Goal: Information Seeking & Learning: Learn about a topic

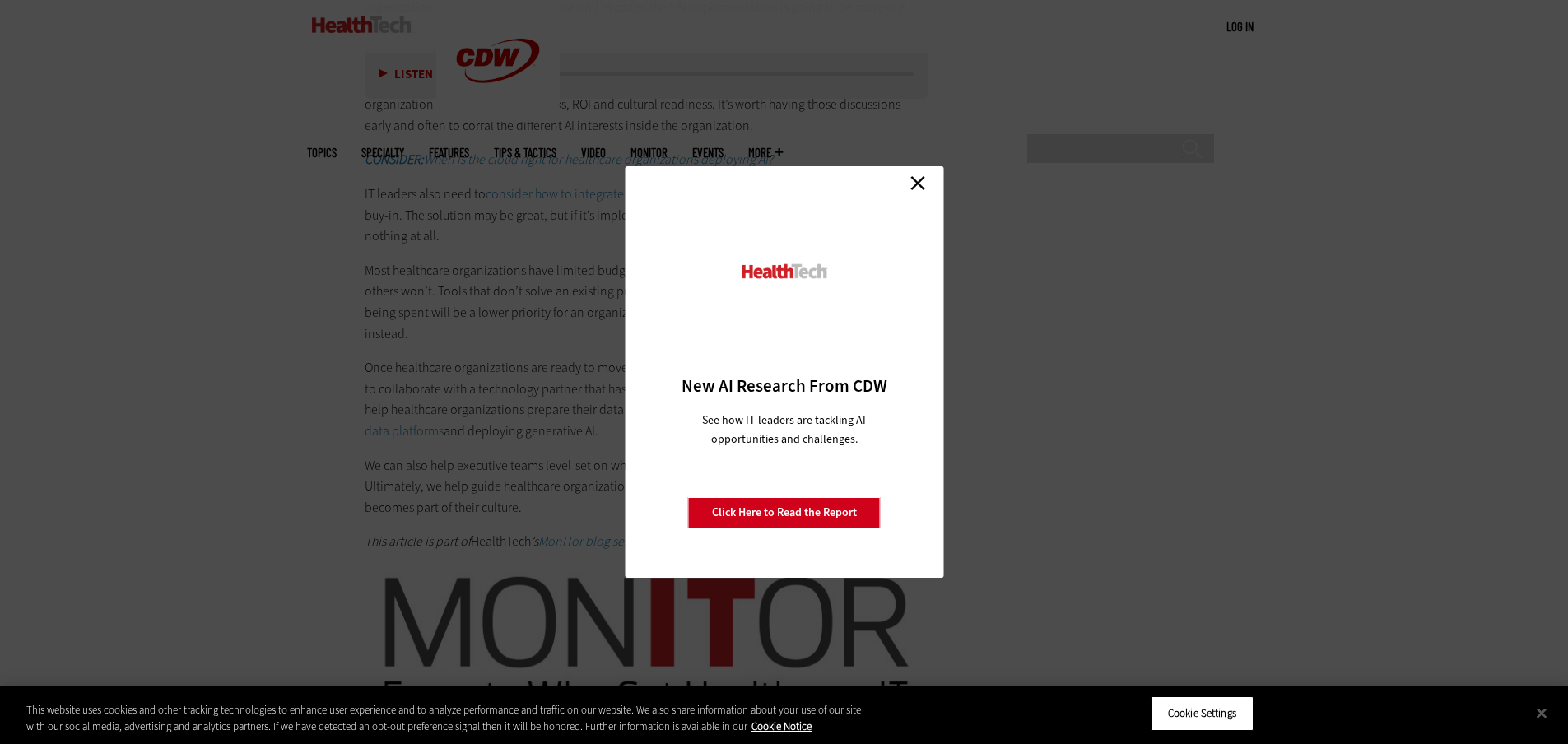
scroll to position [3129, 0]
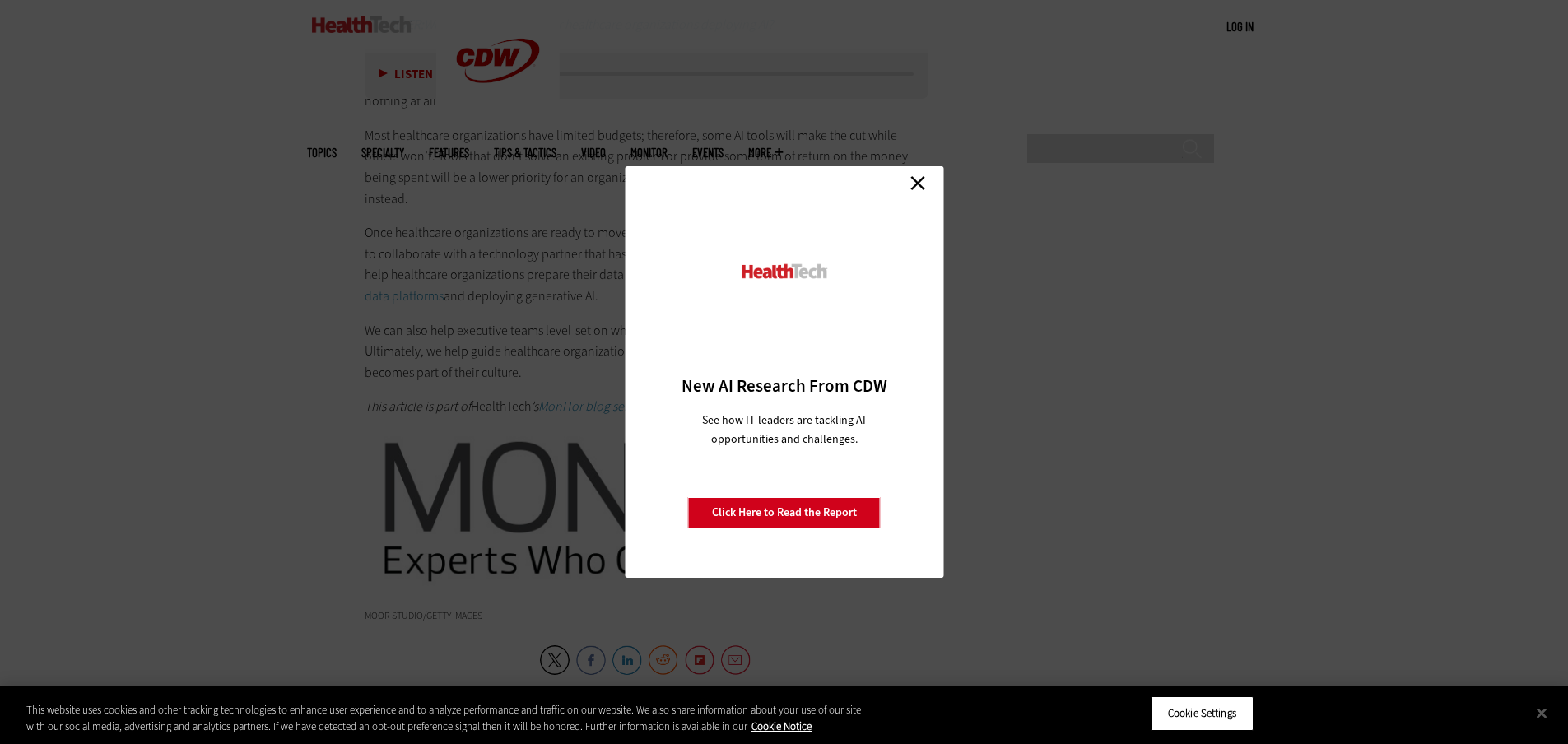
click at [922, 182] on link "Close" at bounding box center [918, 182] width 24 height 24
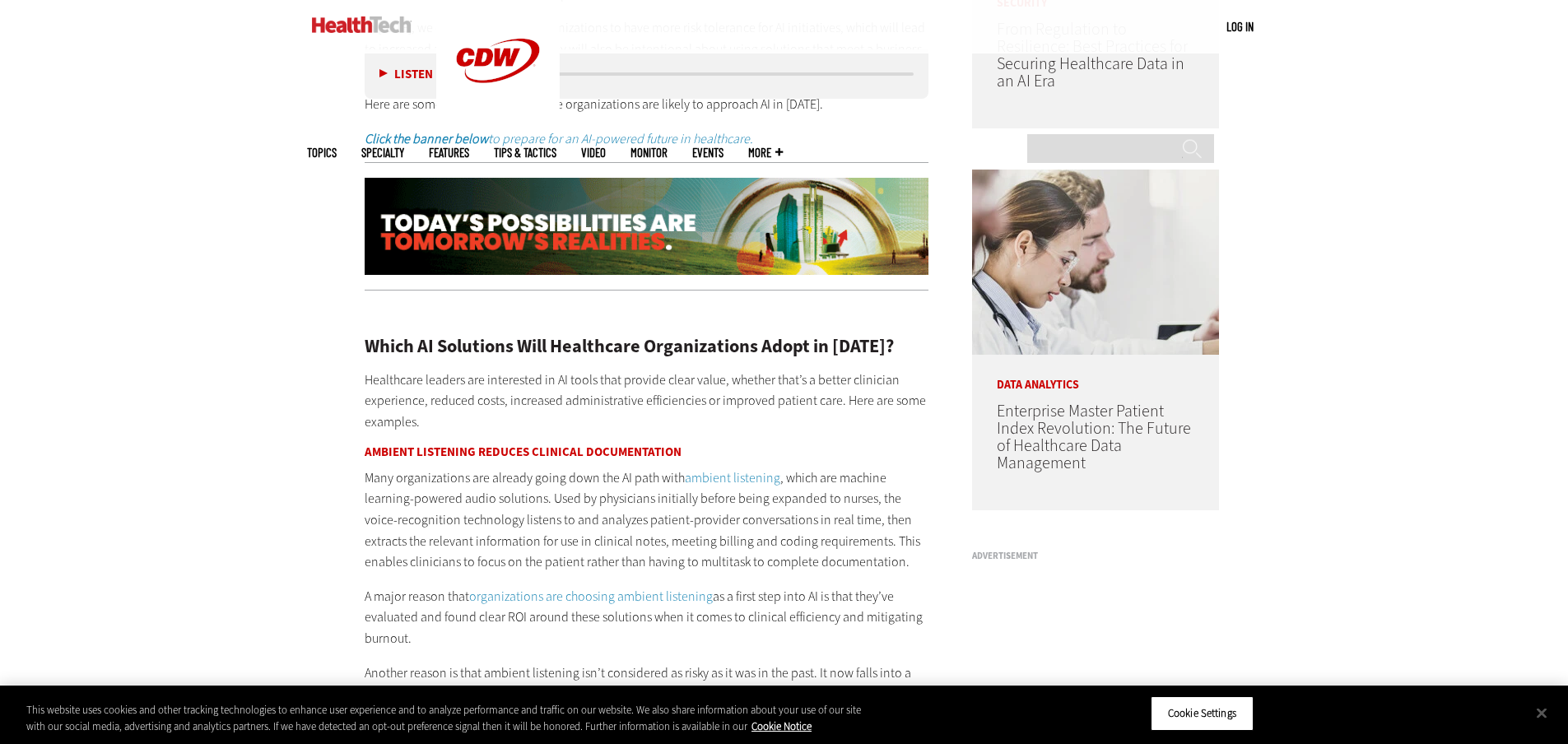
scroll to position [1400, 0]
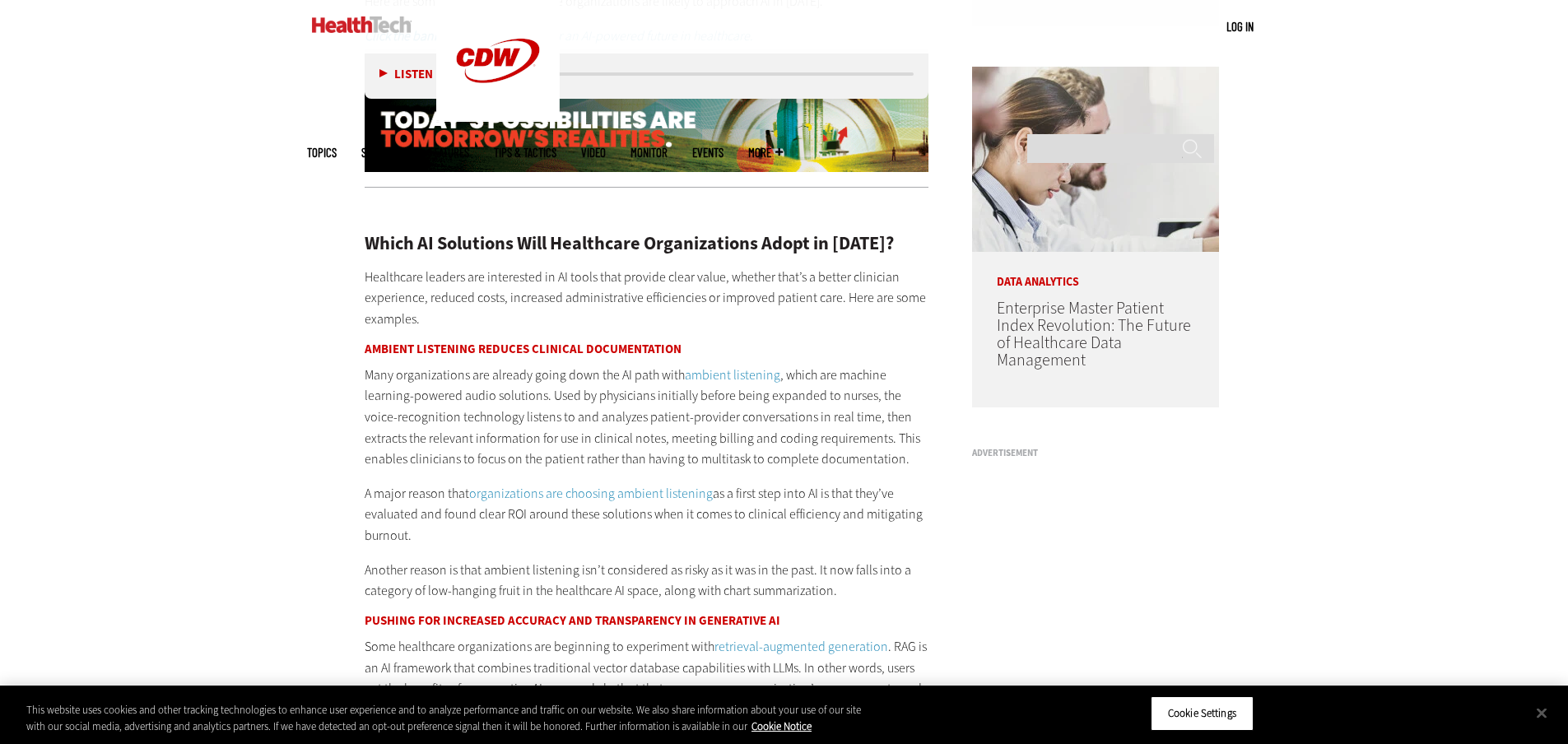
click at [685, 372] on link "ambient listening" at bounding box center [733, 374] width 95 height 17
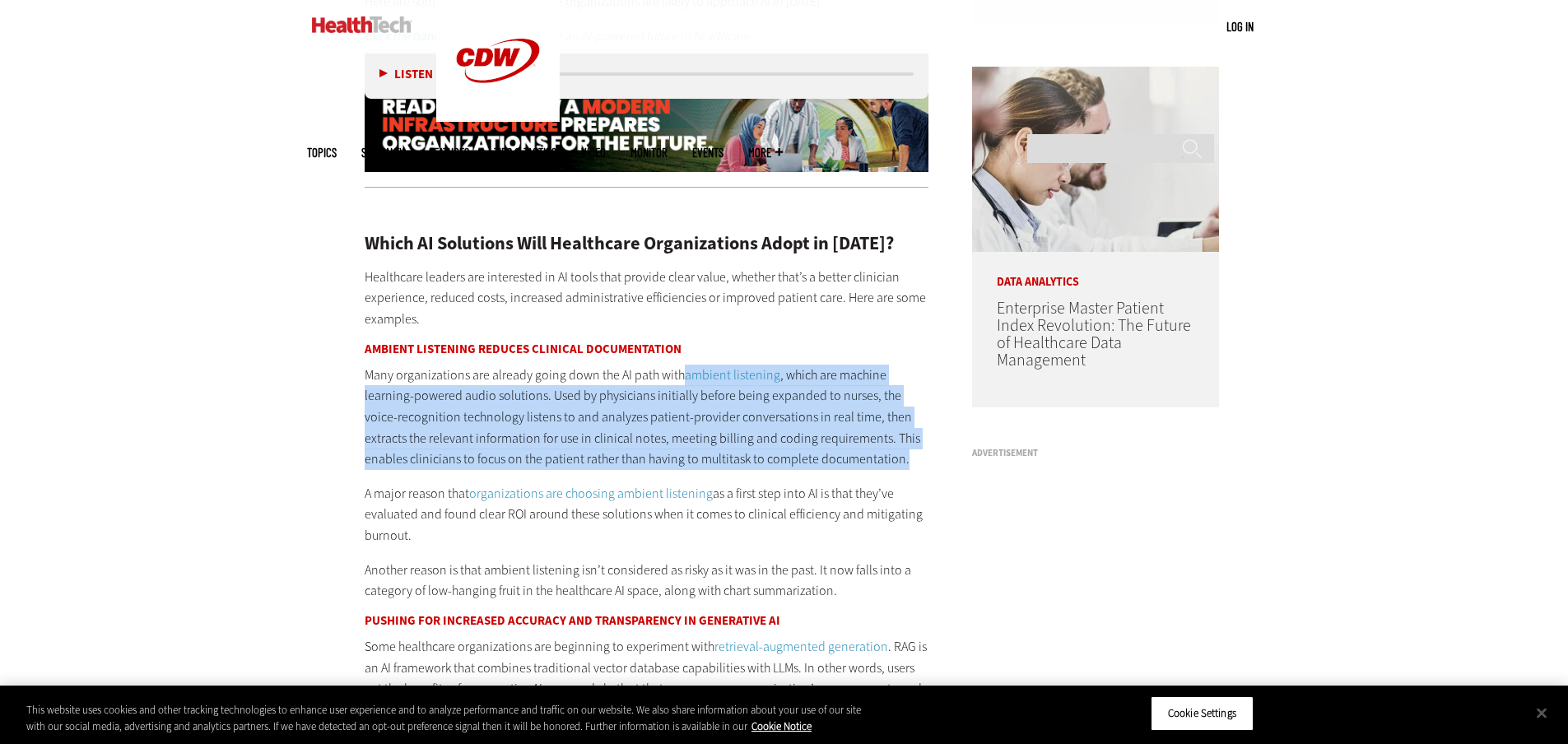
drag, startPoint x: 864, startPoint y: 455, endPoint x: 677, endPoint y: 374, distance: 203.8
click at [677, 374] on p "Many organizations are already going down the AI path with ambient listening , …" at bounding box center [647, 417] width 565 height 106
copy p "ambient listening , which are machine learning-powered audio solutions. Used by…"
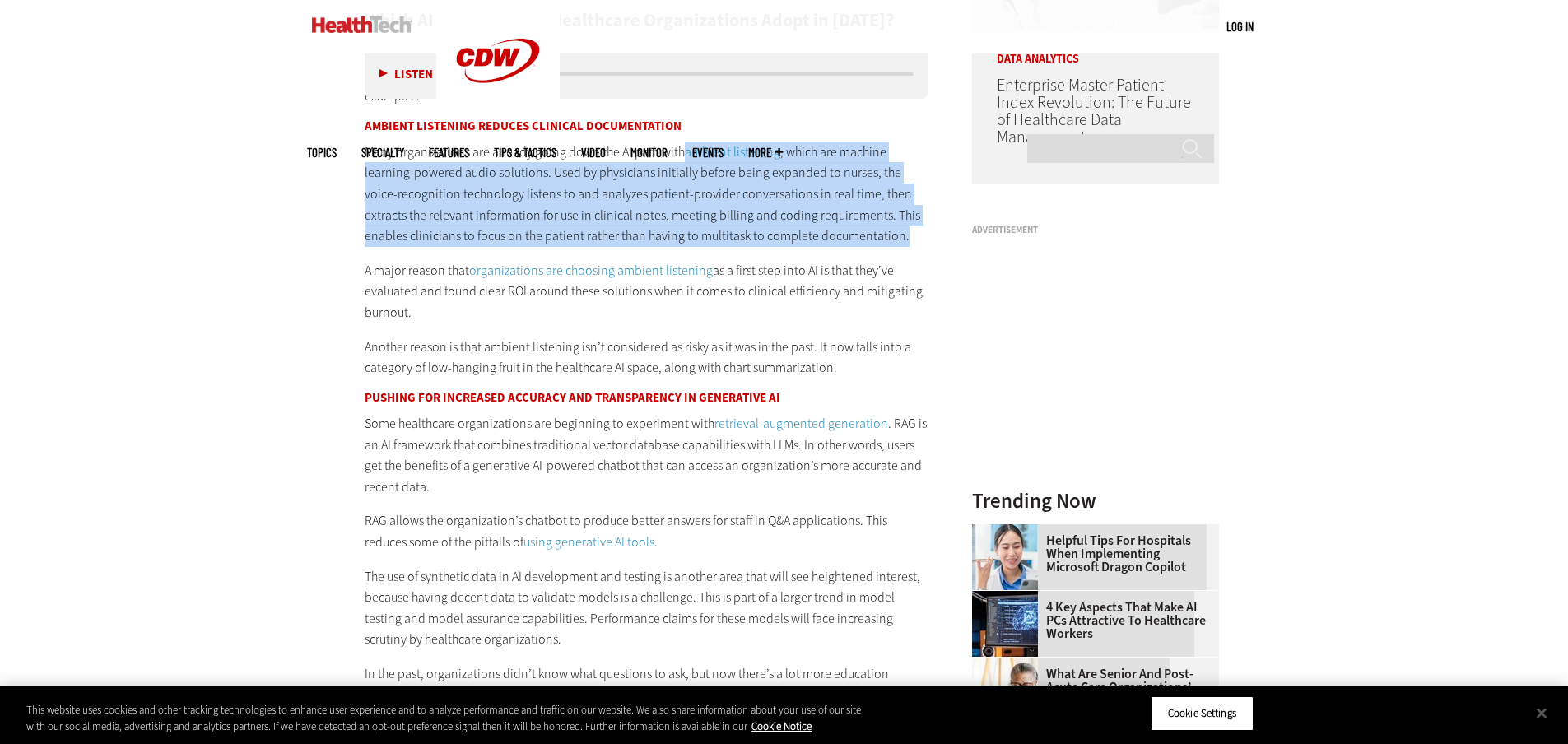
scroll to position [1646, 0]
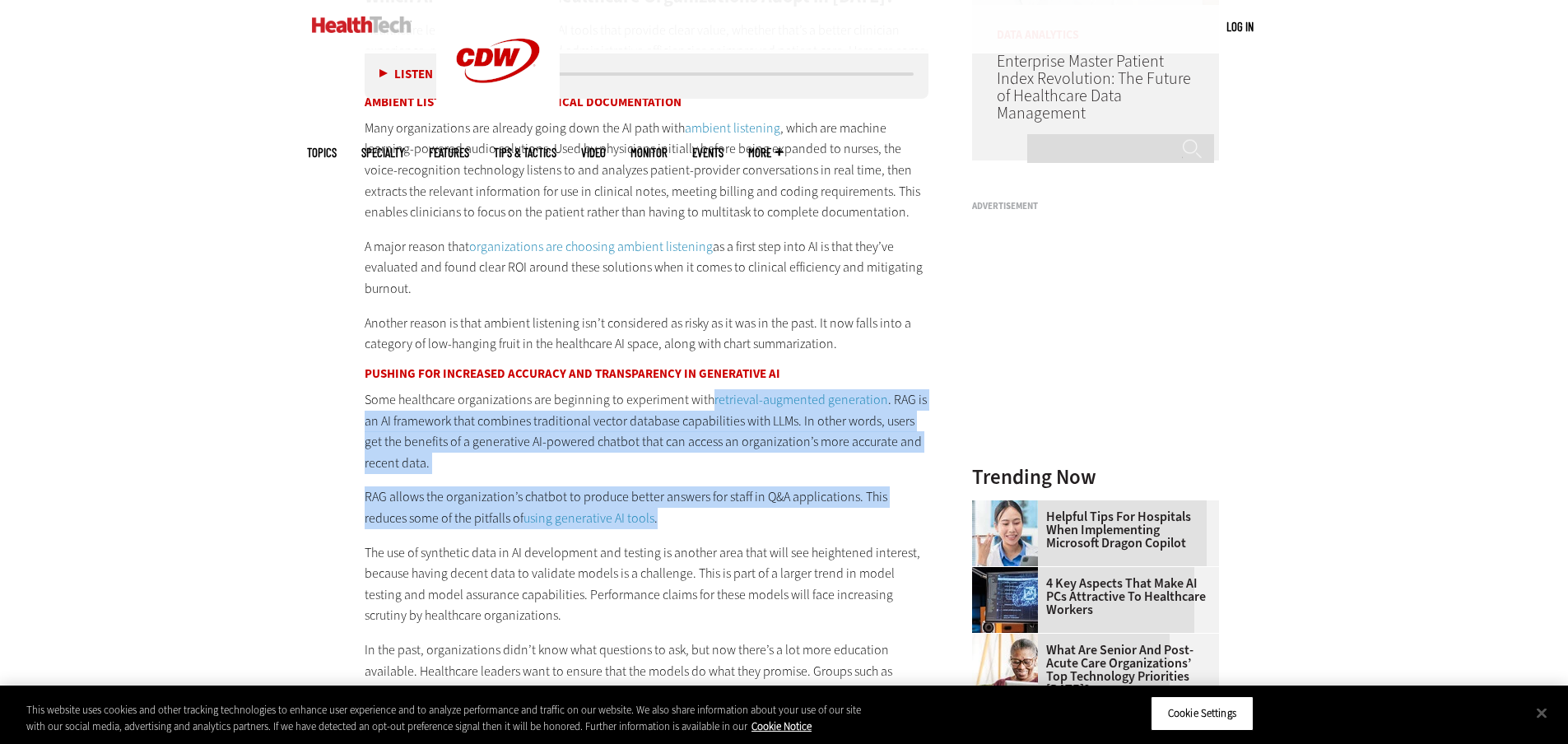
drag, startPoint x: 708, startPoint y: 397, endPoint x: 914, endPoint y: 517, distance: 238.4
copy div "retrieval-augmented generation . RAG is an AI framework that combines tradition…"
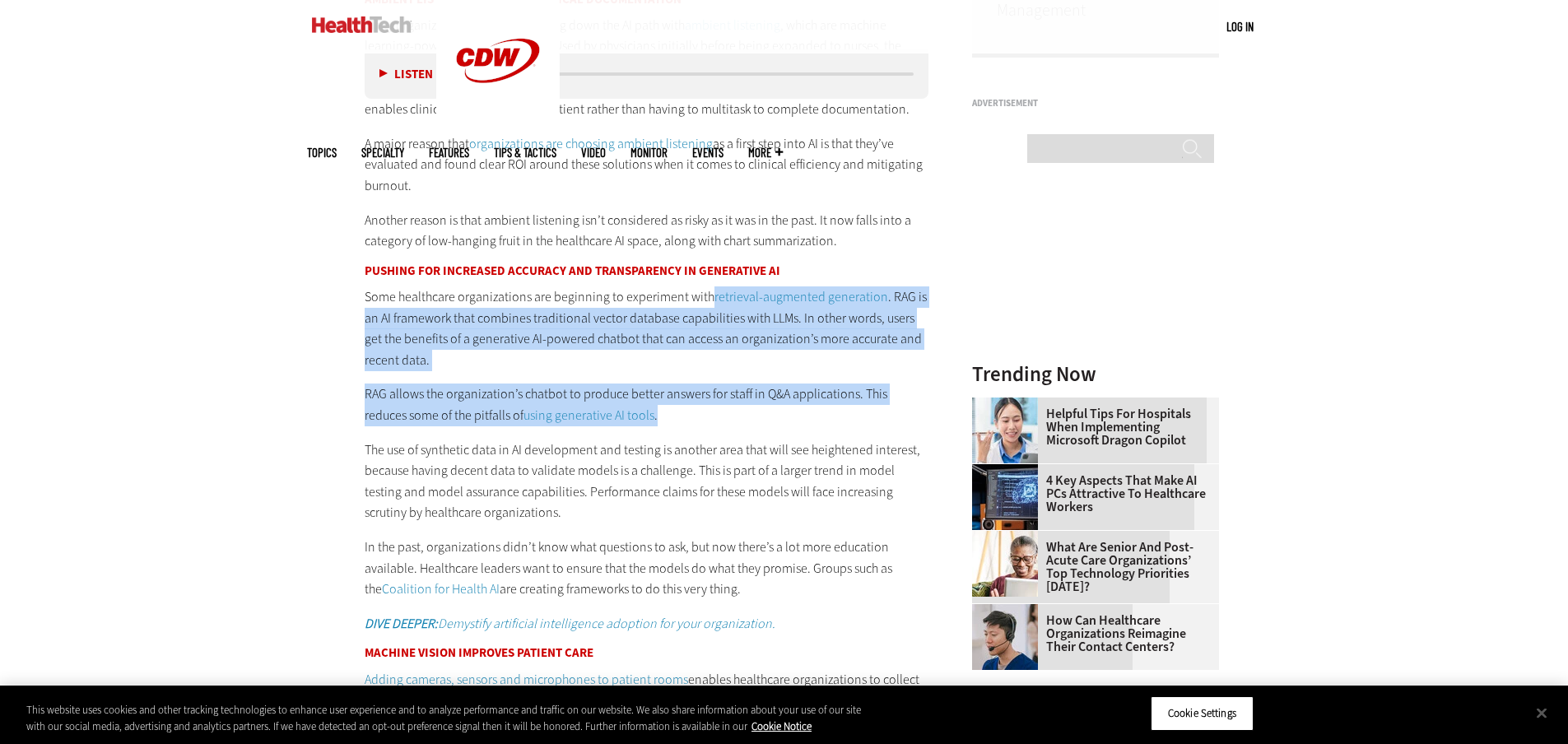
scroll to position [1976, 0]
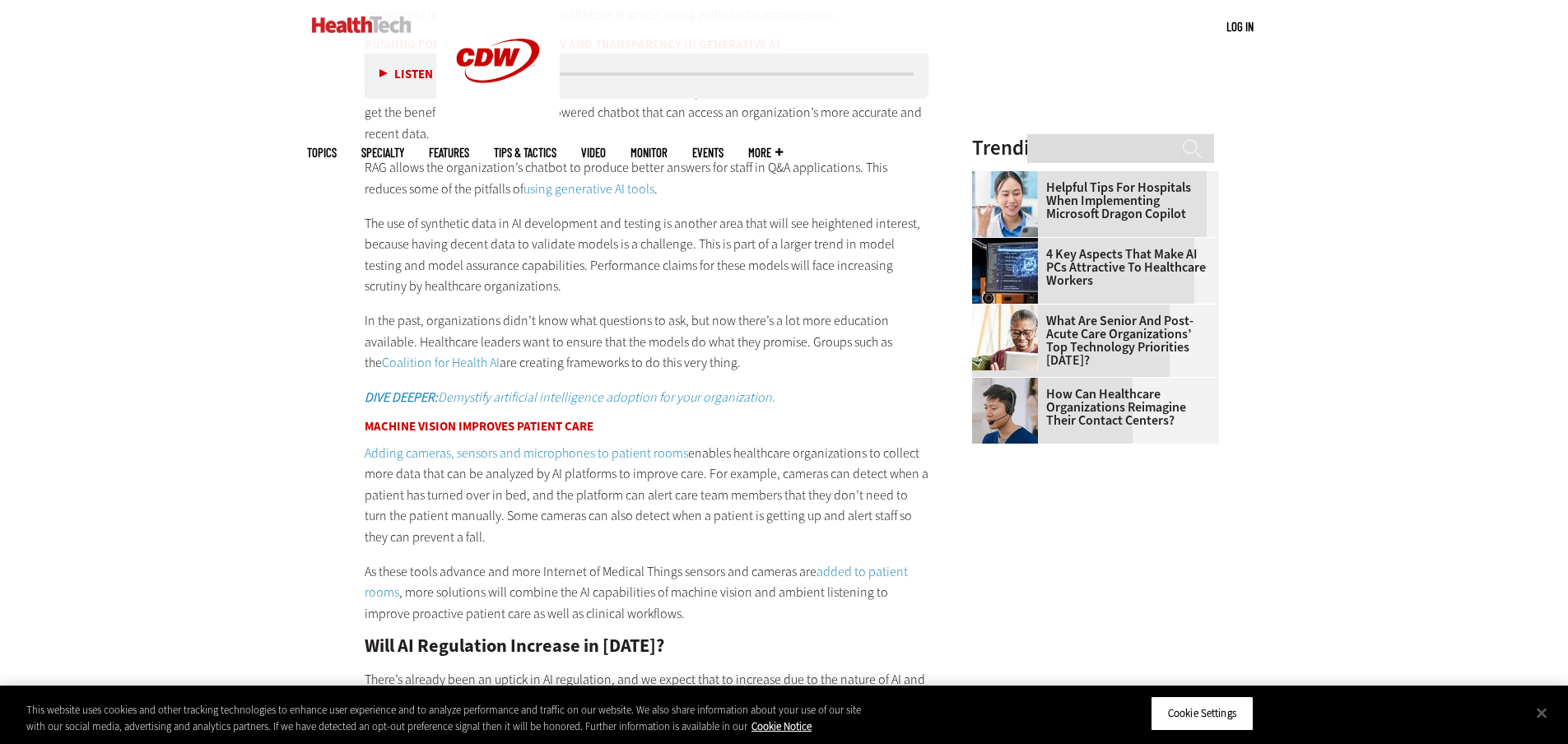
click at [279, 284] on div "Become an Insider Sign up today to receive premium content! Sign Up MENU Log in…" at bounding box center [784, 464] width 1568 height 4880
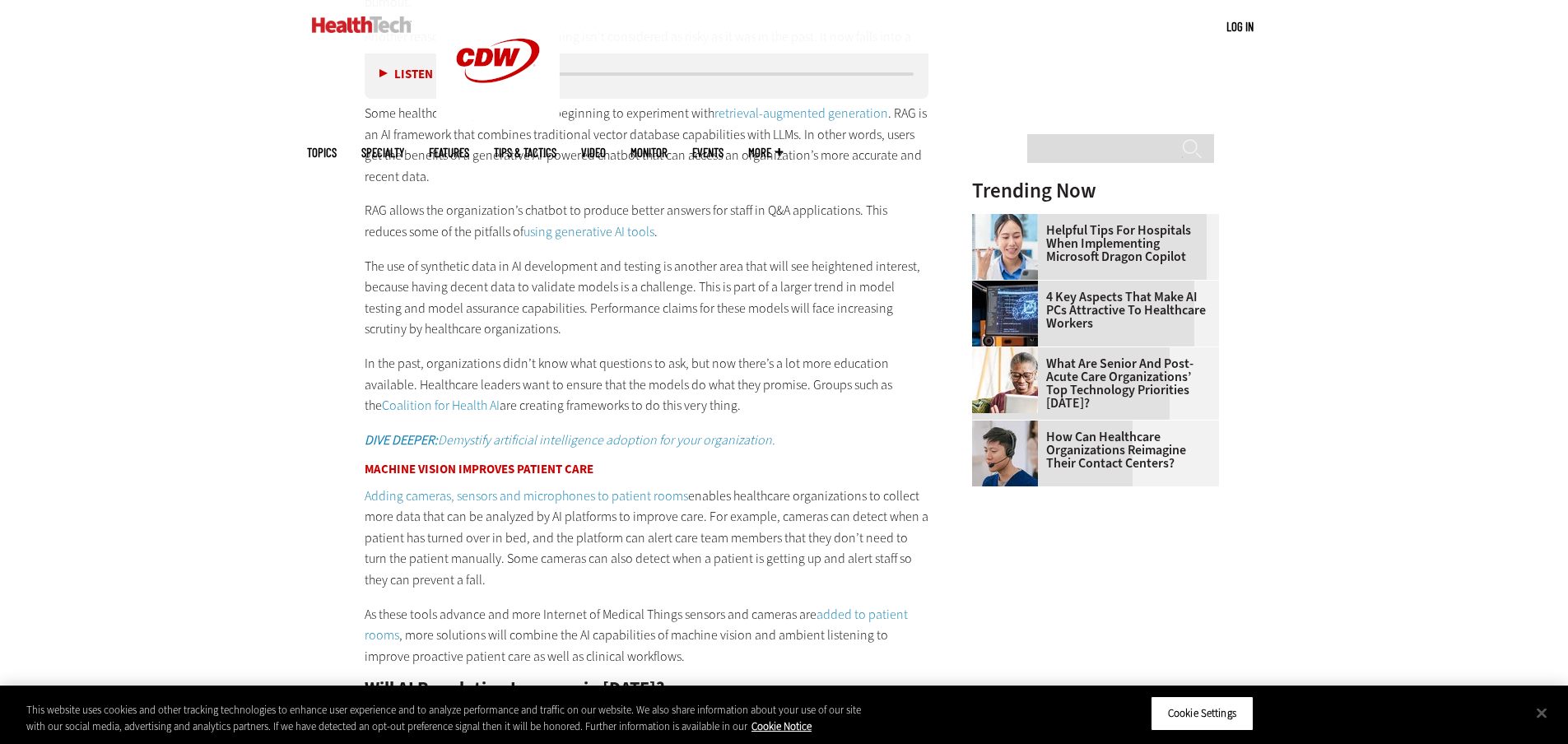
scroll to position [1893, 0]
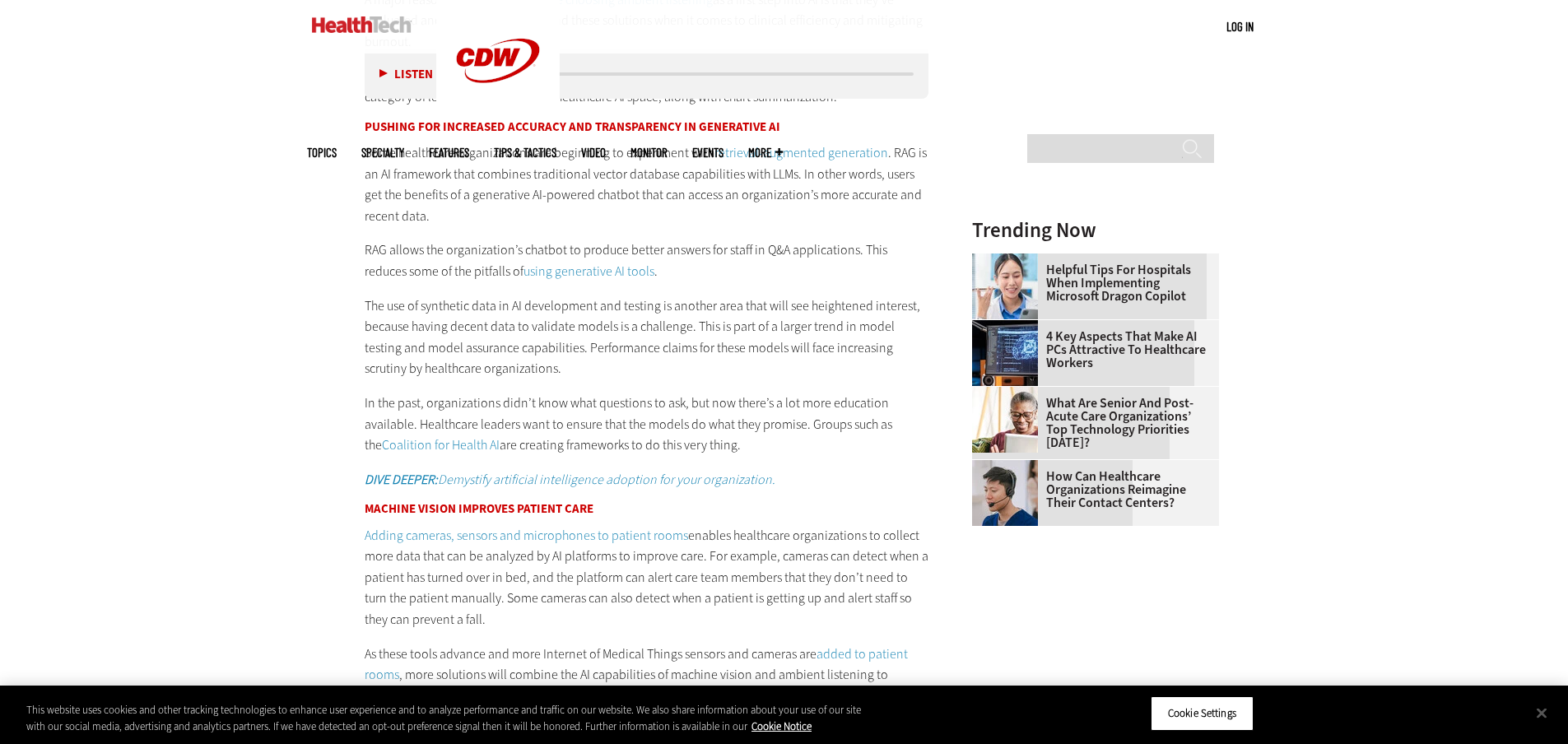
click at [633, 270] on p "RAG allows the organization’s chatbot to produce better answers for staff in Q&…" at bounding box center [647, 260] width 565 height 42
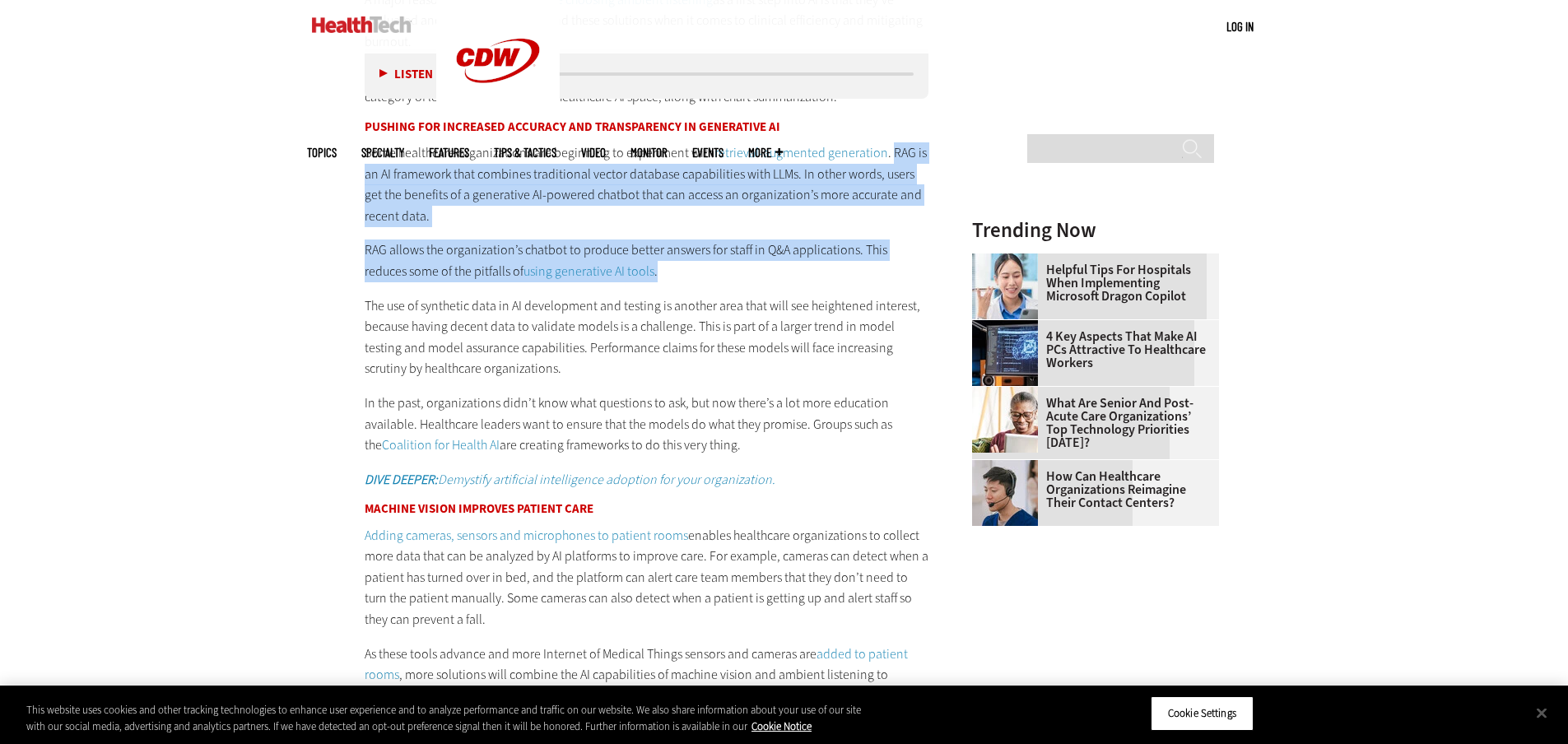
drag, startPoint x: 882, startPoint y: 158, endPoint x: 914, endPoint y: 268, distance: 114.6
copy div "RAG is an AI framework that combines traditional vector database capabilities w…"
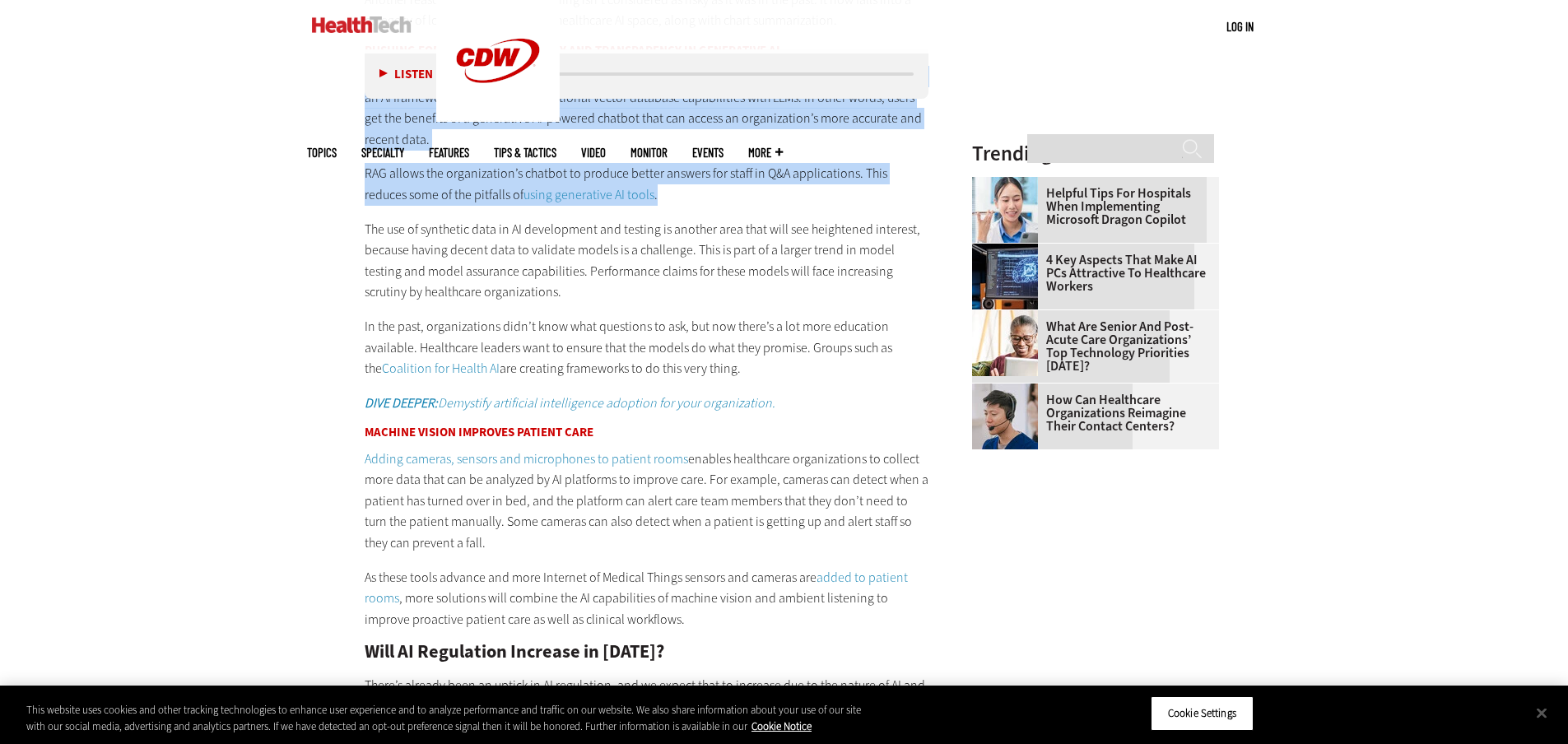
scroll to position [2140, 0]
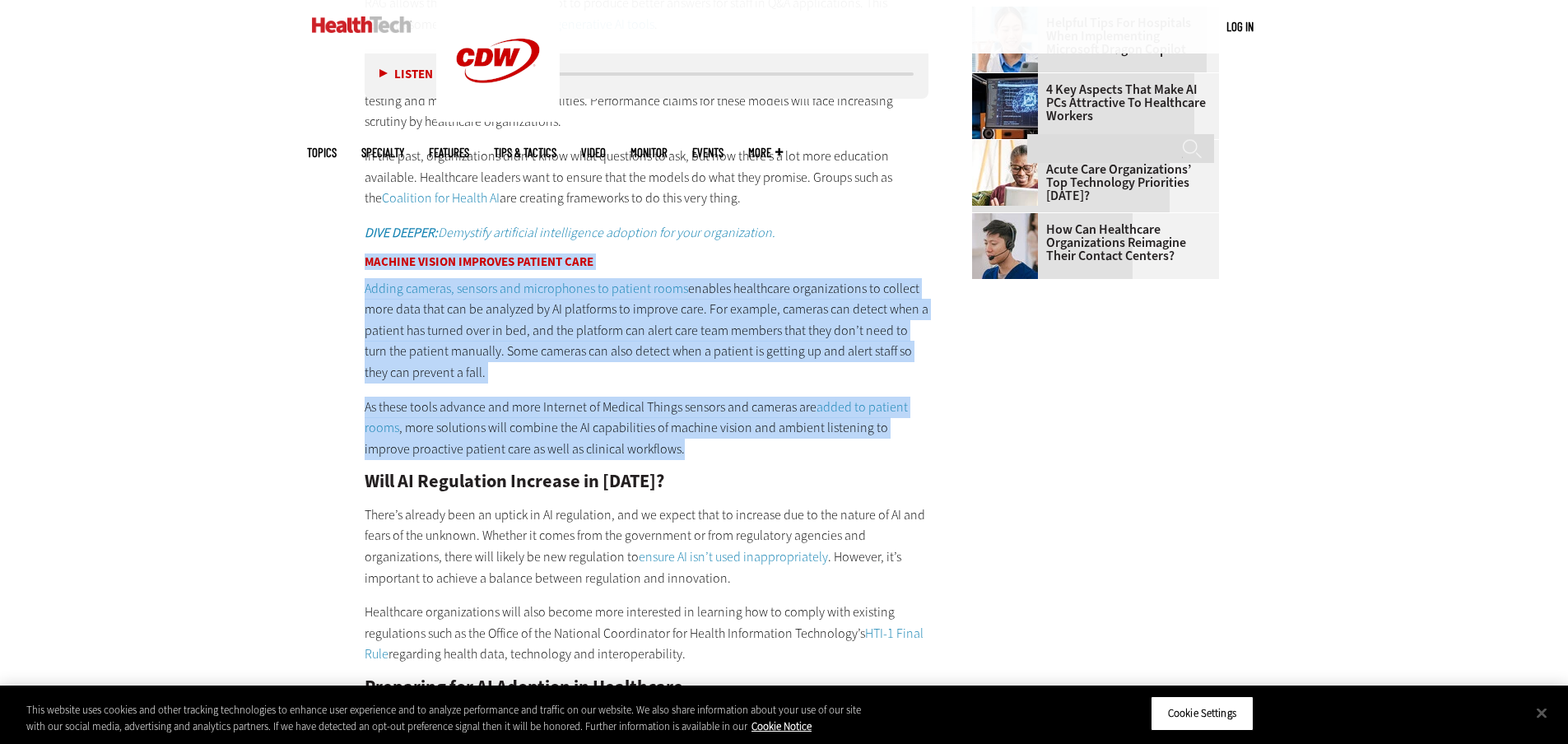
drag, startPoint x: 642, startPoint y: 449, endPoint x: 354, endPoint y: 256, distance: 346.7
click at [354, 256] on article "Jan 06 2025 Twitter Facebook LinkedIn Reddit Flipboard Email Artificial Intelli…" at bounding box center [631, 422] width 598 height 3614
copy div "Machine Vision Improves Patient Care Adding cameras, sensors and microphones to…"
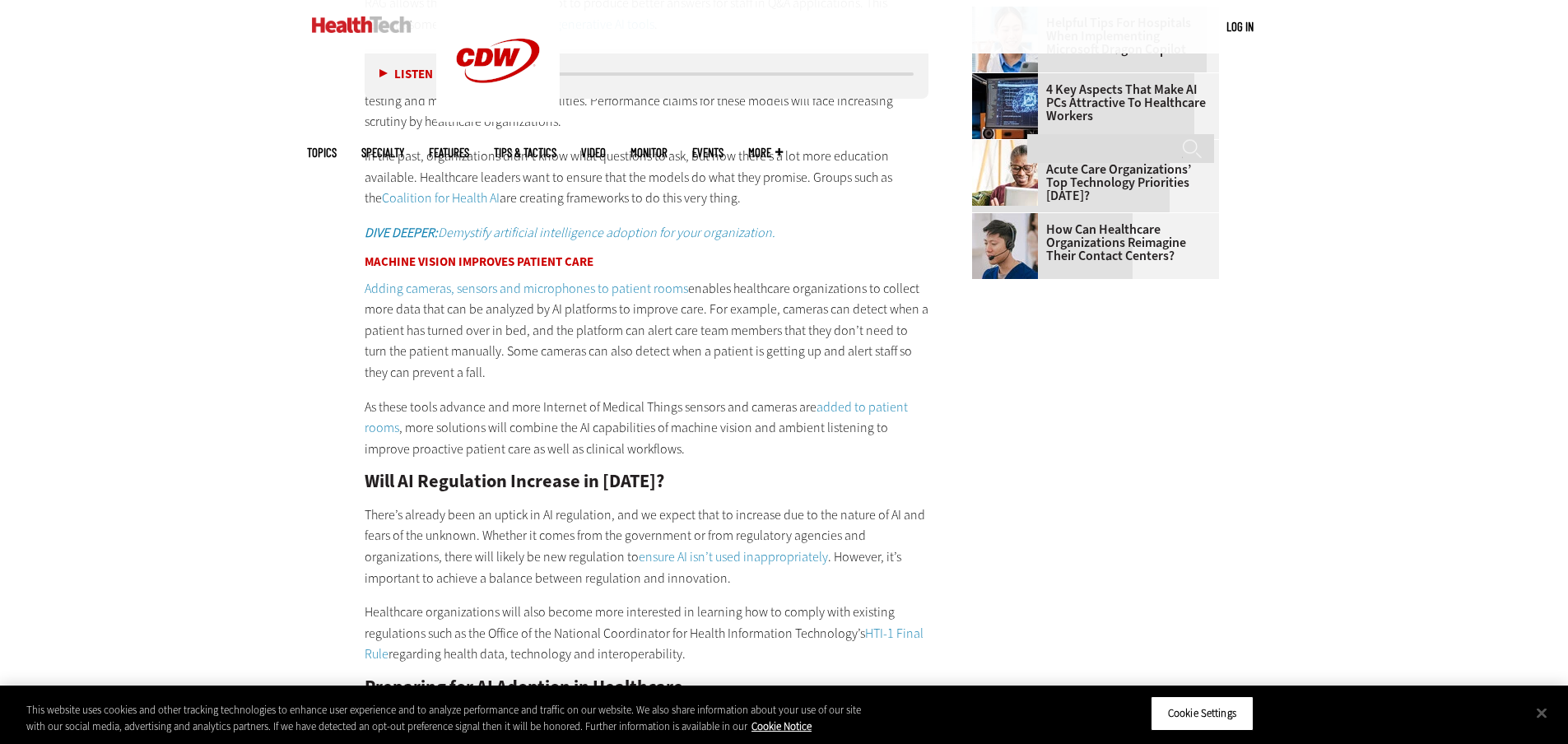
click at [1260, 556] on main "Home » Artificial Intelligence Close New AI Research From CDW See how IT leader…" at bounding box center [784, 402] width 955 height 3701
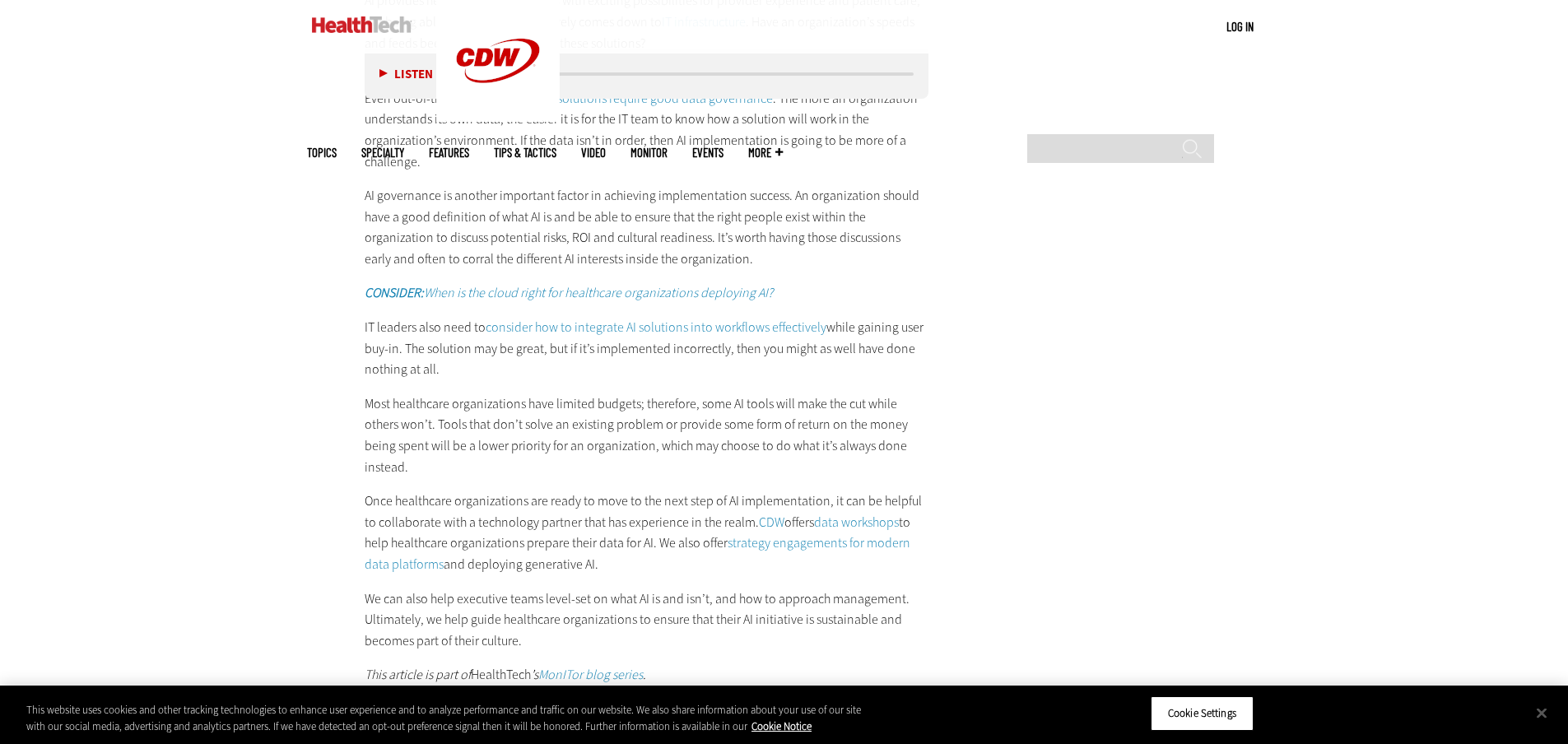
scroll to position [2964, 0]
